Goal: Find specific page/section: Find specific page/section

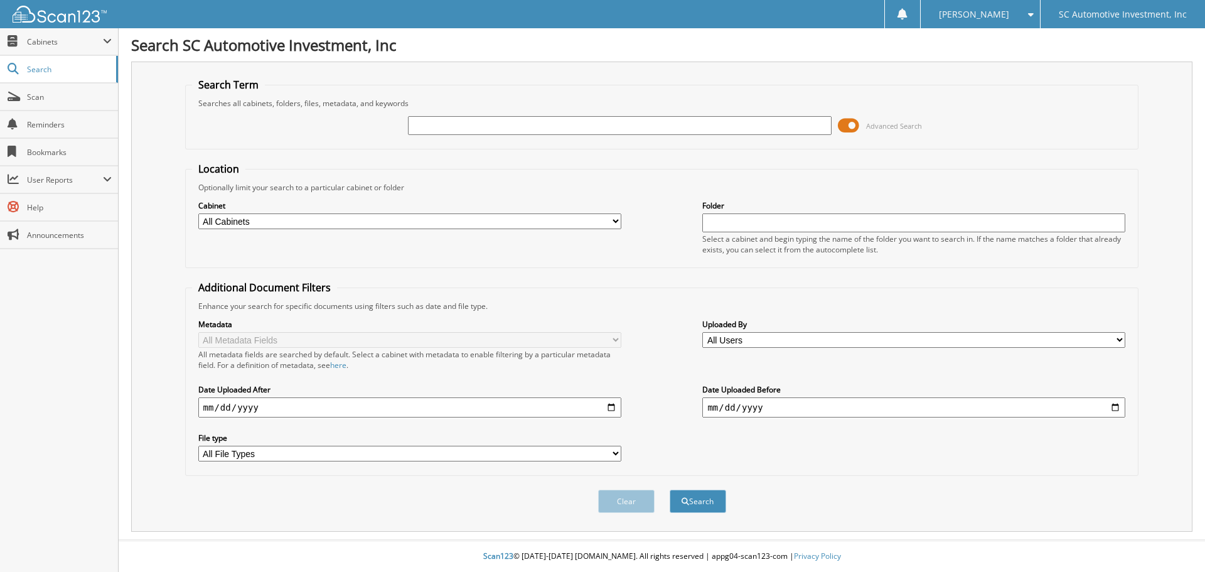
click at [561, 122] on input "text" at bounding box center [619, 125] width 423 height 19
type input "0044173"
click at [670, 490] on button "Search" at bounding box center [698, 501] width 56 height 23
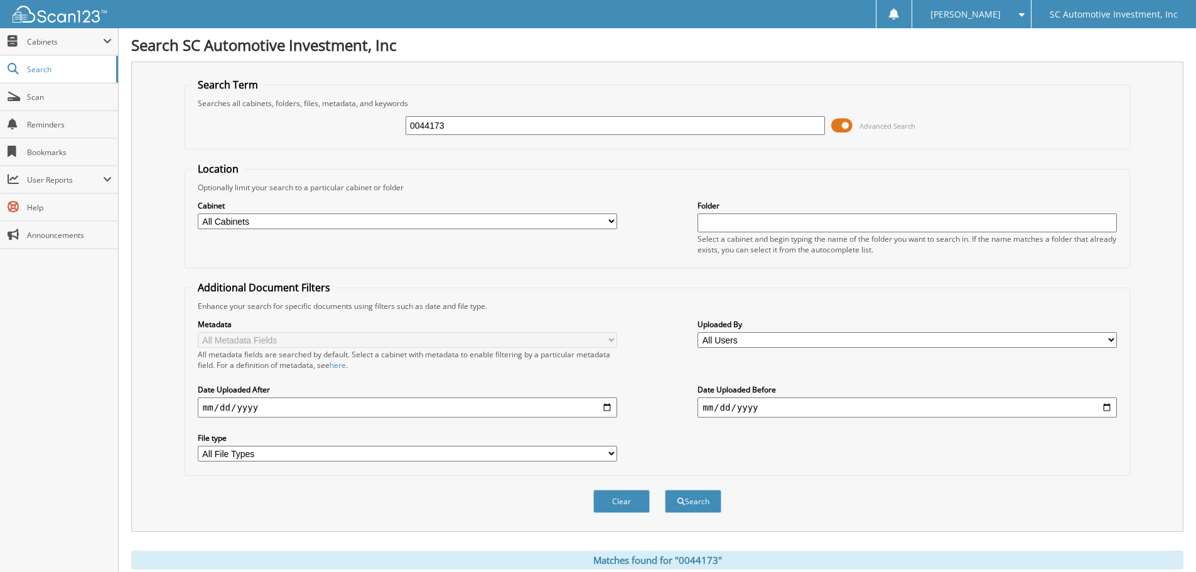
scroll to position [207, 0]
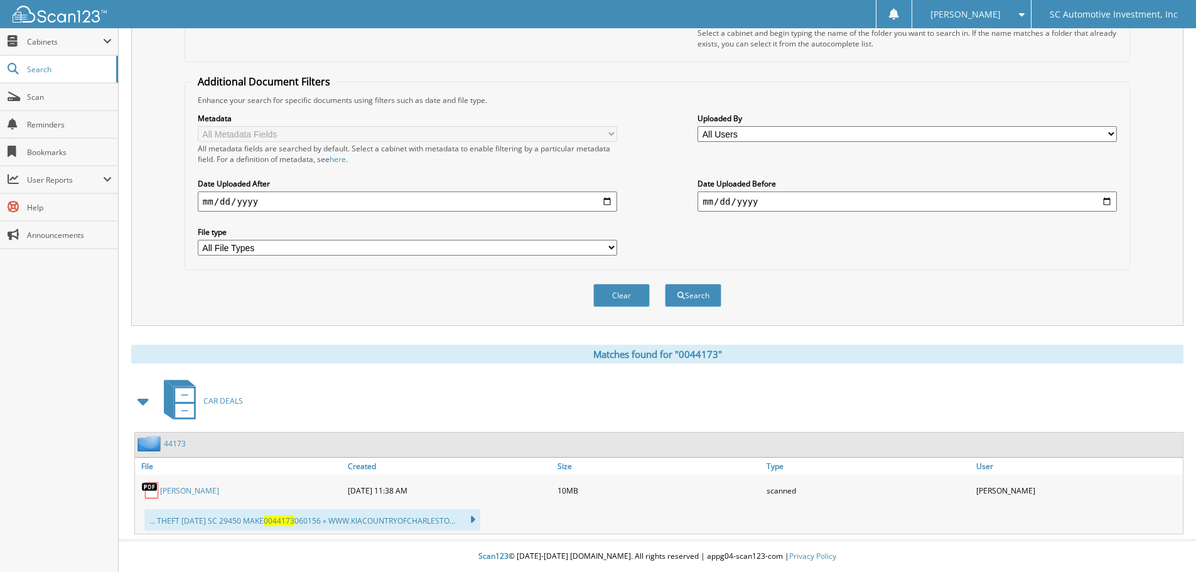
click at [219, 485] on link "EMILY SCHAFFER WILLIAMS" at bounding box center [189, 490] width 59 height 11
